Goal: Find specific page/section: Find specific page/section

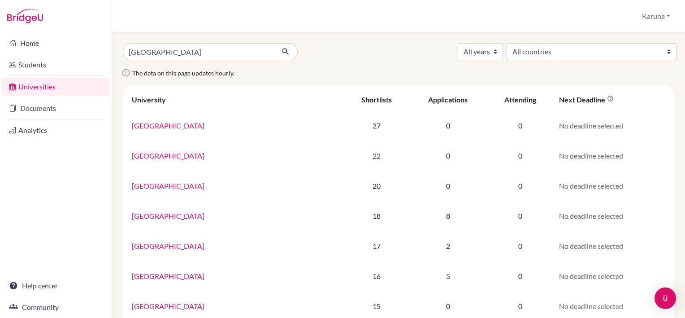
type input "[GEOGRAPHIC_DATA]"
click at [274, 43] on button "submit" at bounding box center [286, 51] width 24 height 17
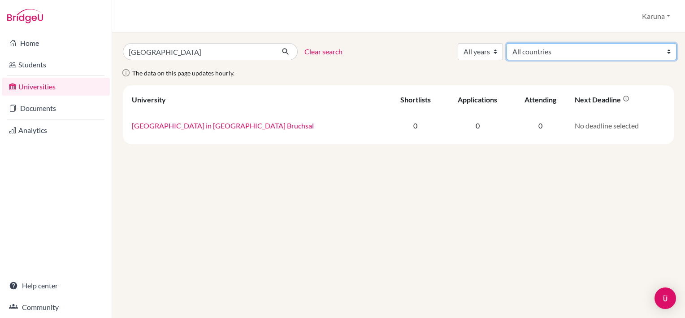
click at [669, 50] on select "All countries [GEOGRAPHIC_DATA] [GEOGRAPHIC_DATA] [GEOGRAPHIC_DATA] [GEOGRAPHIC…" at bounding box center [592, 51] width 170 height 17
select select "58"
click at [580, 43] on select "All countries [GEOGRAPHIC_DATA] [GEOGRAPHIC_DATA] [GEOGRAPHIC_DATA] [GEOGRAPHIC…" at bounding box center [592, 51] width 170 height 17
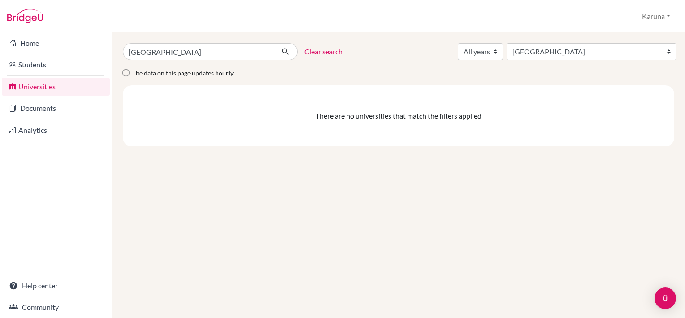
select select "58"
click at [336, 54] on link "Clear search" at bounding box center [324, 51] width 38 height 11
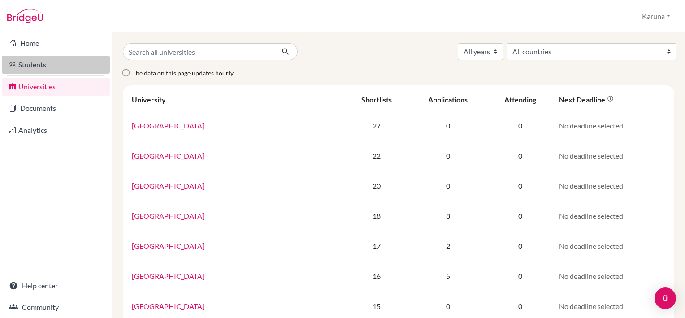
click at [39, 64] on link "Students" at bounding box center [56, 65] width 108 height 18
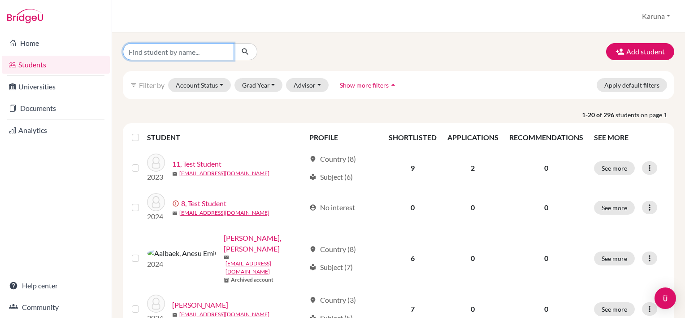
click at [178, 52] on input "Find student by name..." at bounding box center [178, 51] width 111 height 17
type input "[PERSON_NAME]"
click button "submit" at bounding box center [246, 51] width 24 height 17
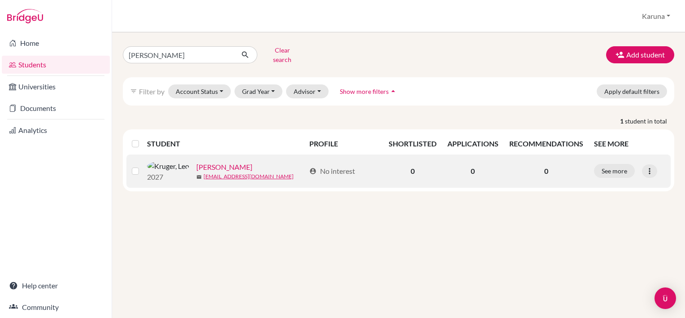
click at [199, 163] on link "[PERSON_NAME]" at bounding box center [224, 167] width 56 height 11
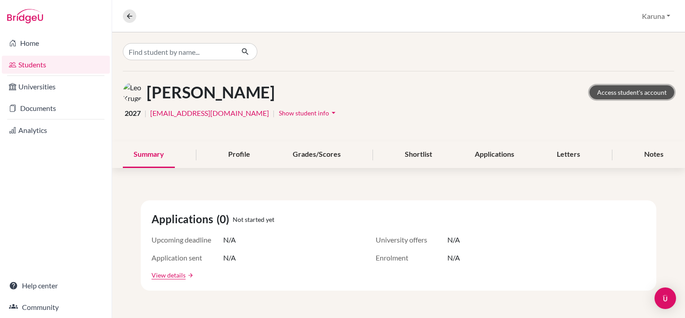
click at [604, 92] on link "Access student's account" at bounding box center [632, 92] width 85 height 14
